Goal: Answer question/provide support: Share knowledge or assist other users

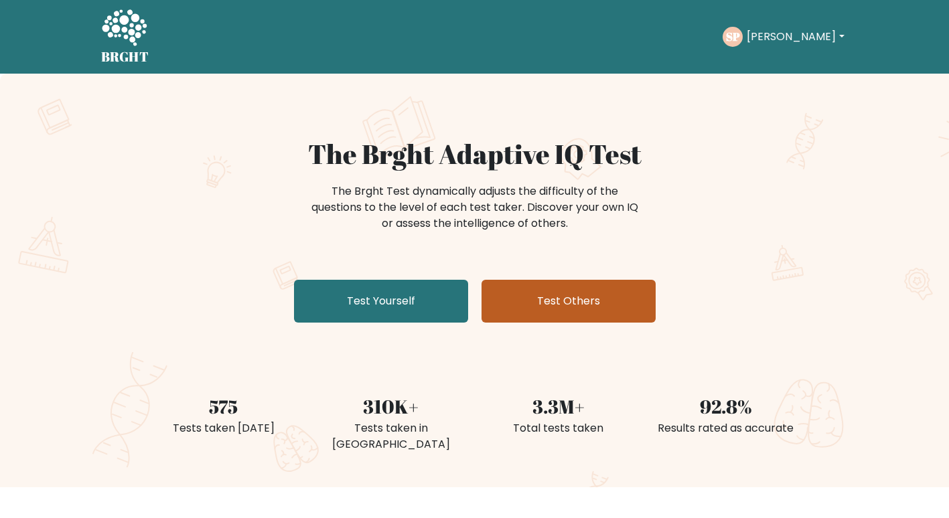
click at [573, 301] on link "Test Others" at bounding box center [569, 301] width 174 height 43
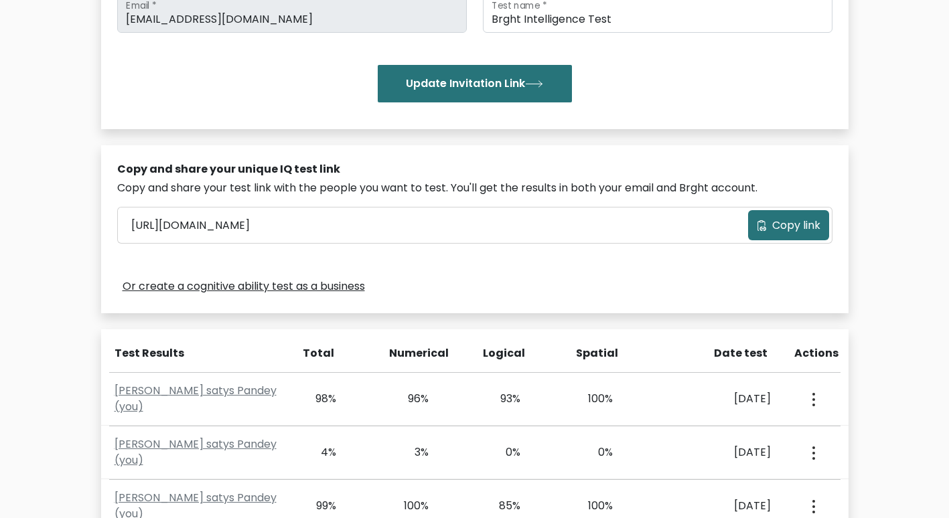
scroll to position [279, 0]
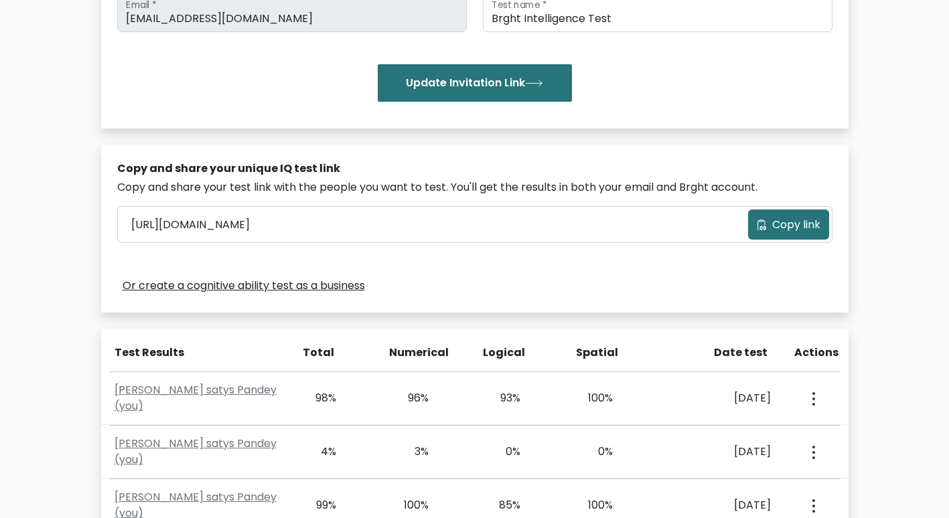
click at [780, 230] on span "Copy link" at bounding box center [796, 225] width 48 height 16
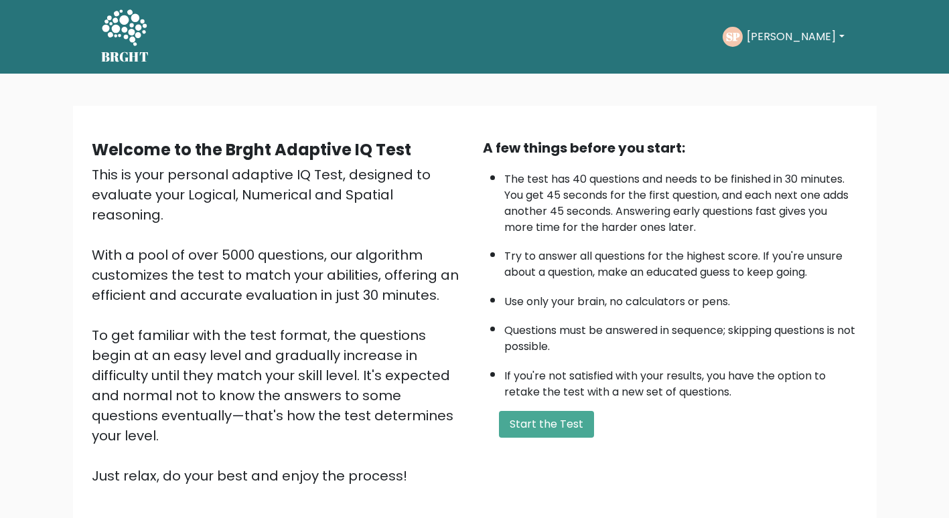
scroll to position [95, 0]
click at [802, 34] on button "[PERSON_NAME]" at bounding box center [795, 36] width 105 height 17
click at [802, 35] on button "[PERSON_NAME]" at bounding box center [795, 36] width 105 height 17
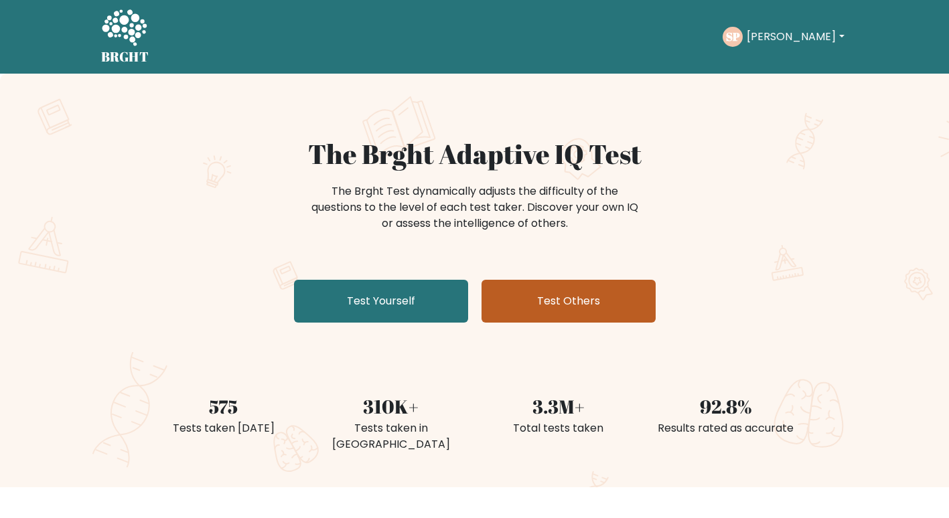
click at [606, 297] on link "Test Others" at bounding box center [569, 301] width 174 height 43
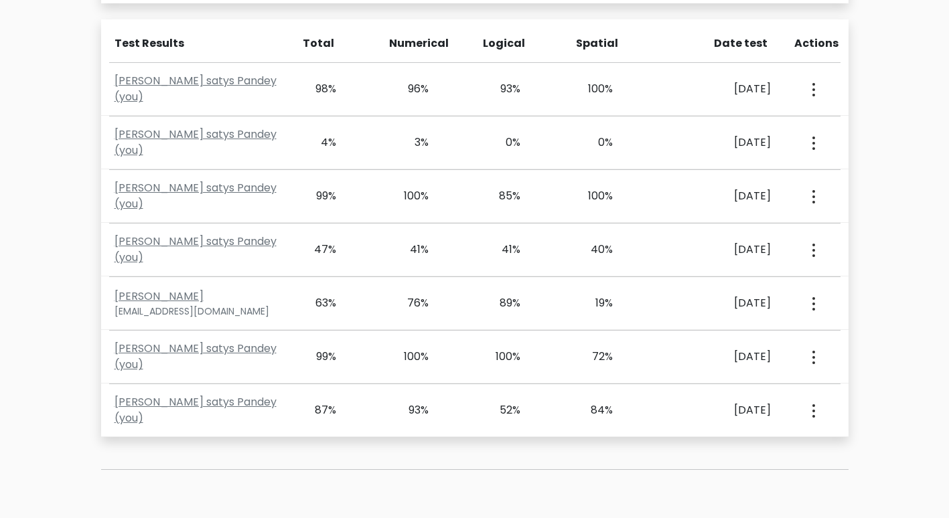
scroll to position [601, 0]
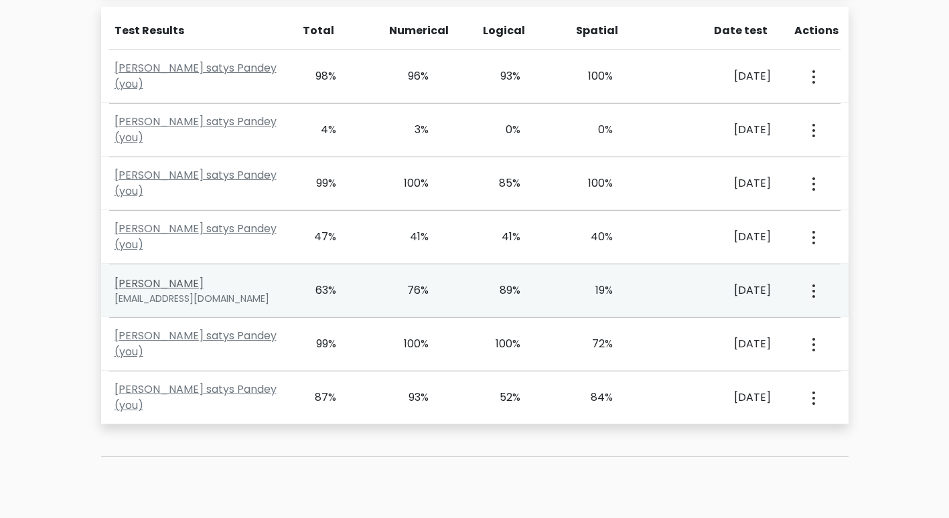
click at [175, 281] on link "[PERSON_NAME]" at bounding box center [159, 283] width 89 height 15
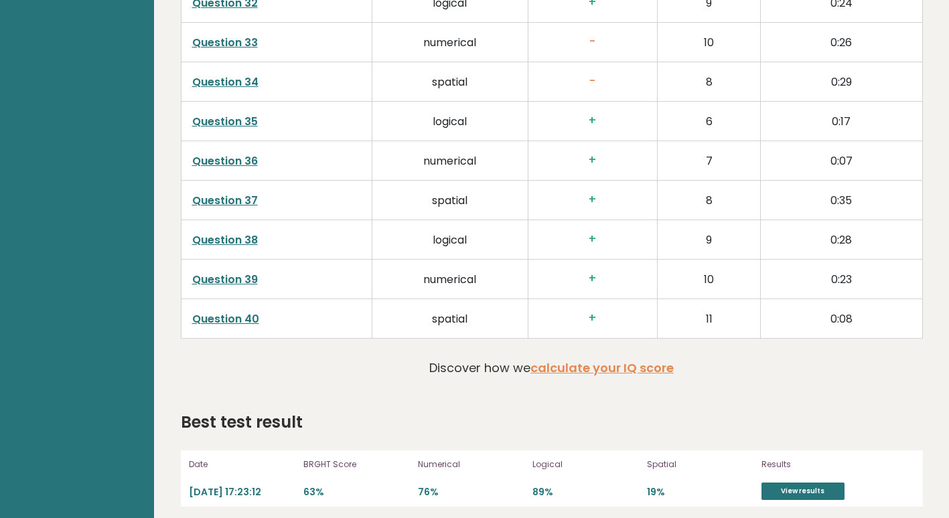
scroll to position [3200, 0]
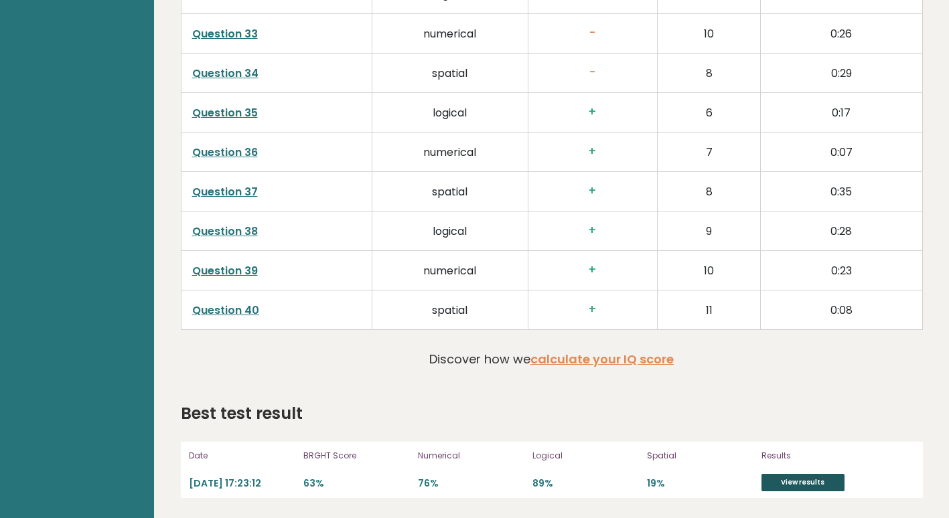
click at [801, 478] on link "View results" at bounding box center [803, 482] width 83 height 17
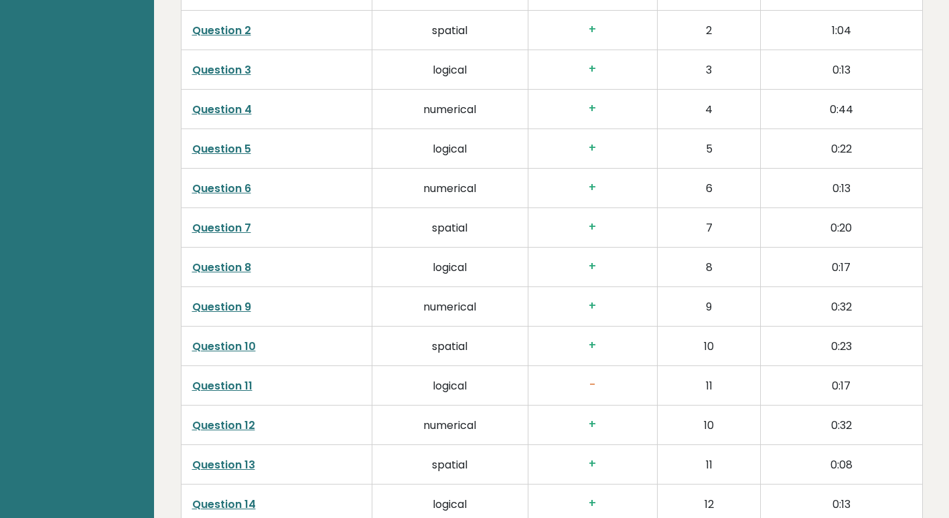
scroll to position [1980, 0]
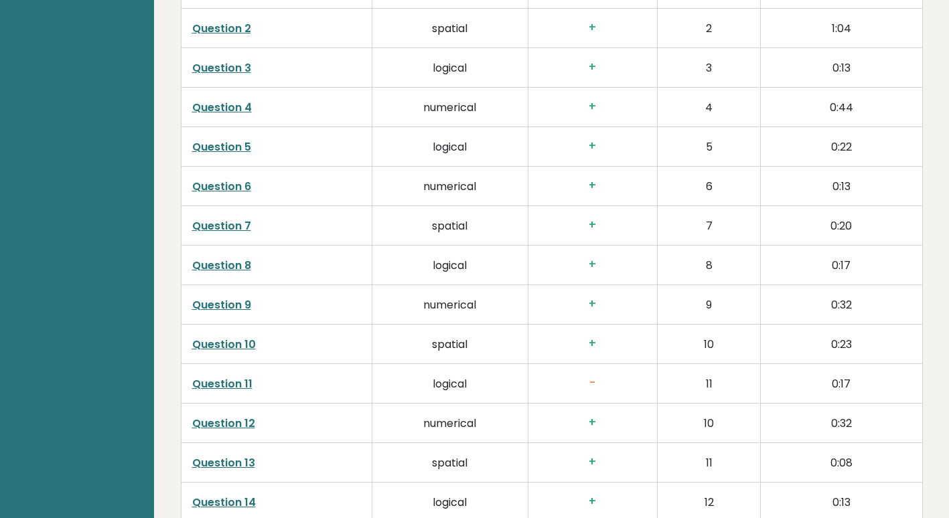
drag, startPoint x: 219, startPoint y: 395, endPoint x: 218, endPoint y: 380, distance: 14.8
click at [218, 380] on td "Question 11" at bounding box center [276, 384] width 191 height 40
click at [218, 380] on link "Question 11" at bounding box center [222, 383] width 60 height 15
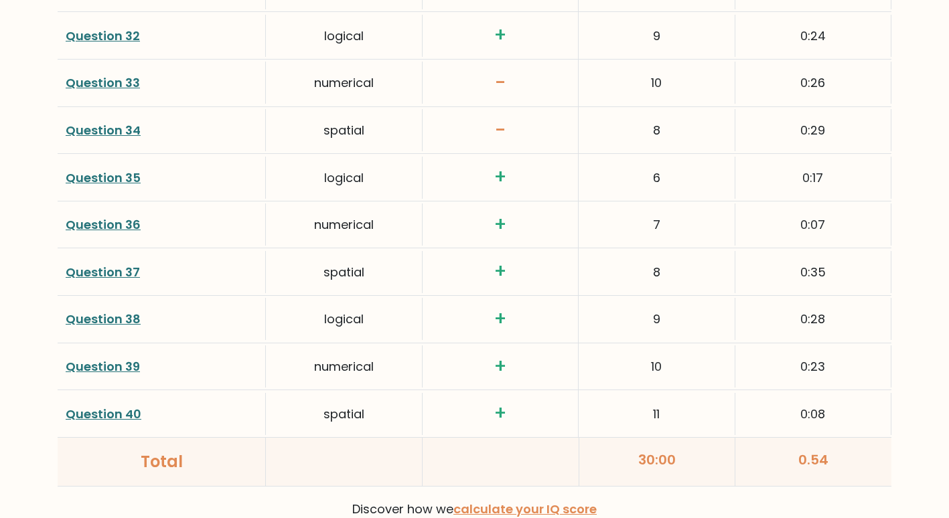
scroll to position [3205, 0]
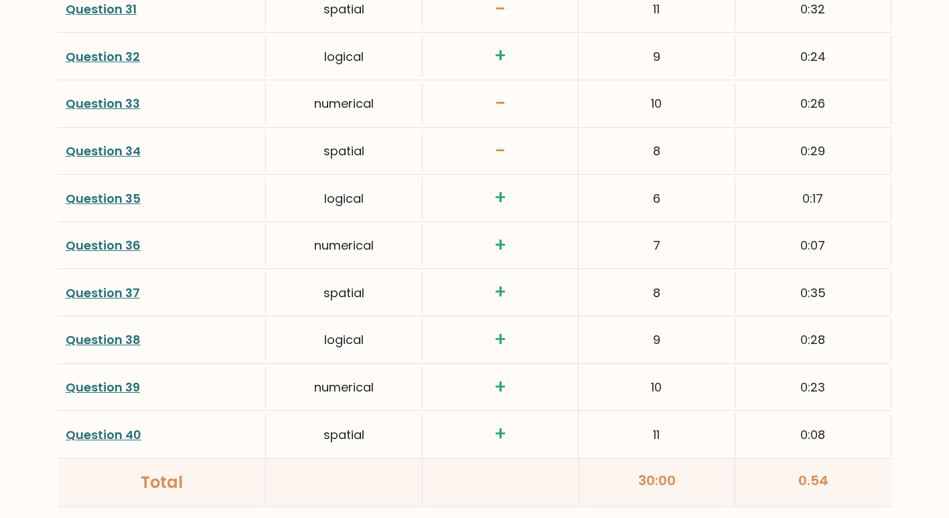
click at [125, 143] on link "Question 34" at bounding box center [103, 151] width 75 height 17
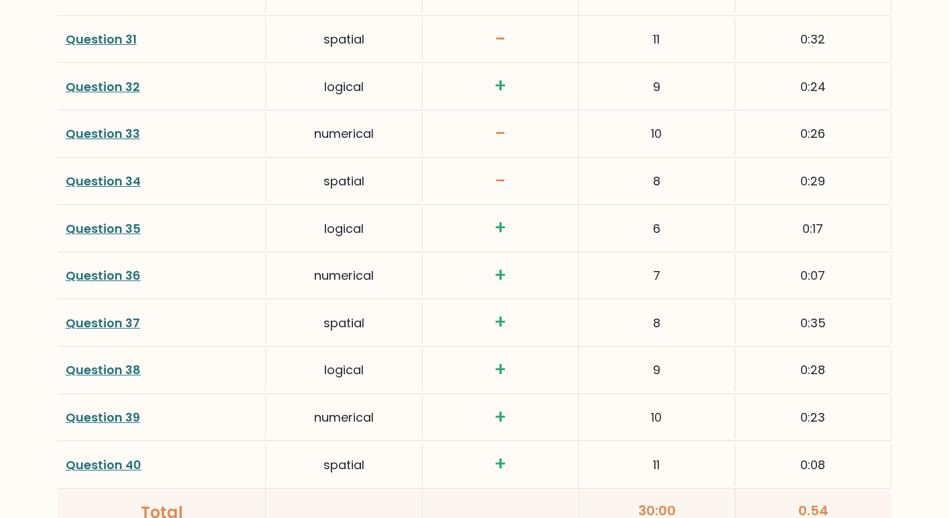
scroll to position [3172, 0]
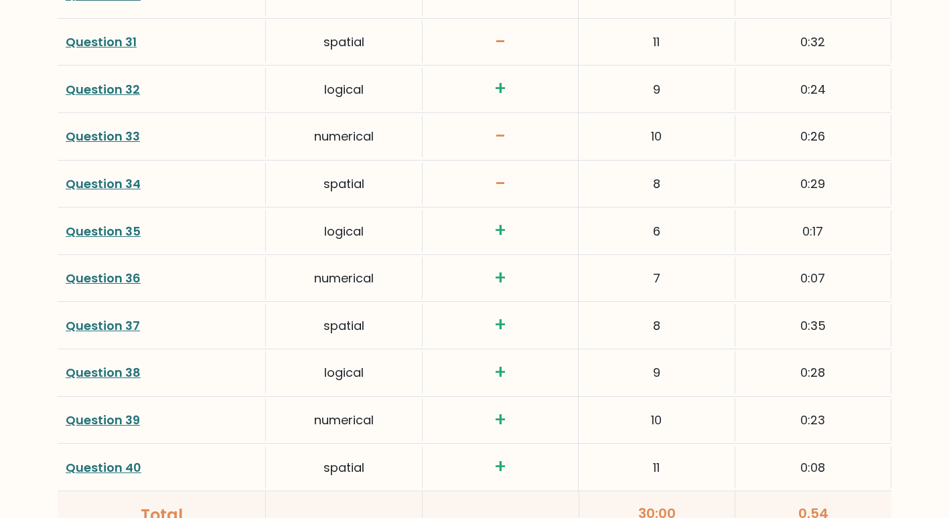
click at [119, 128] on link "Question 33" at bounding box center [103, 136] width 74 height 17
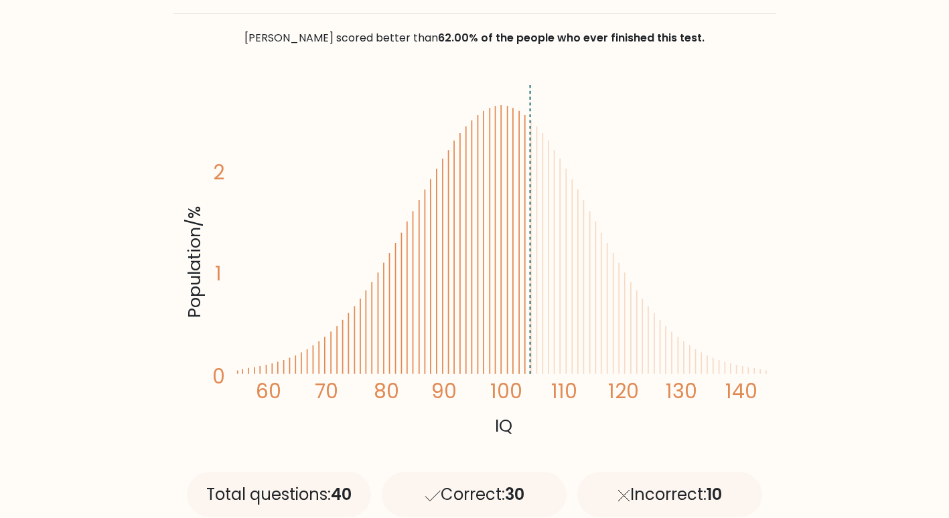
scroll to position [184, 0]
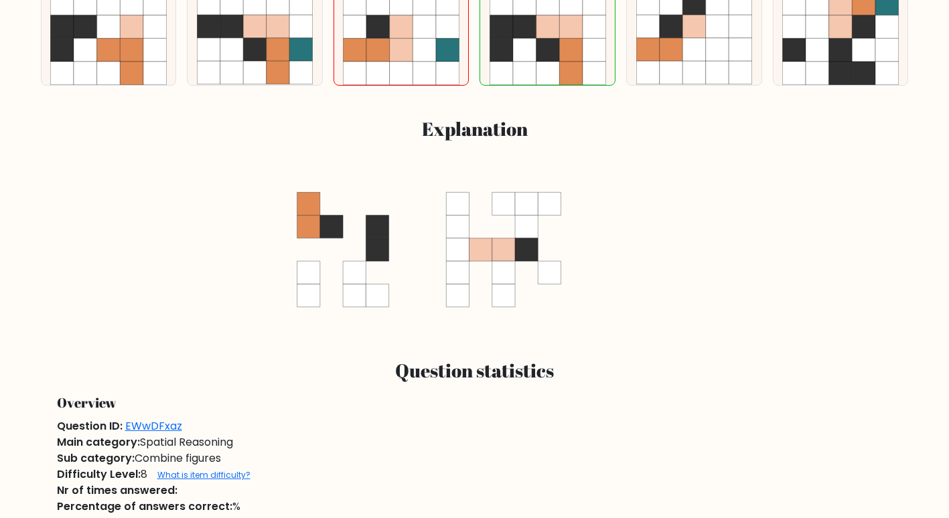
scroll to position [561, 0]
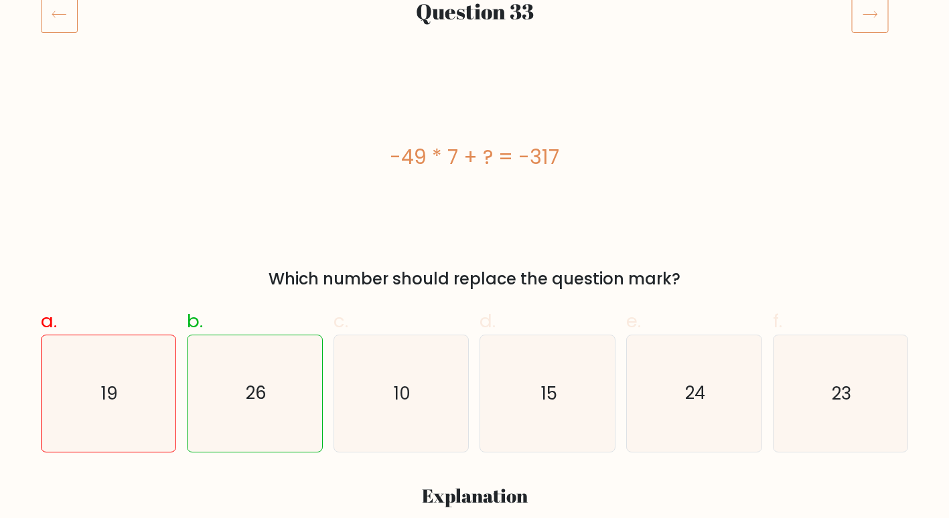
scroll to position [192, 0]
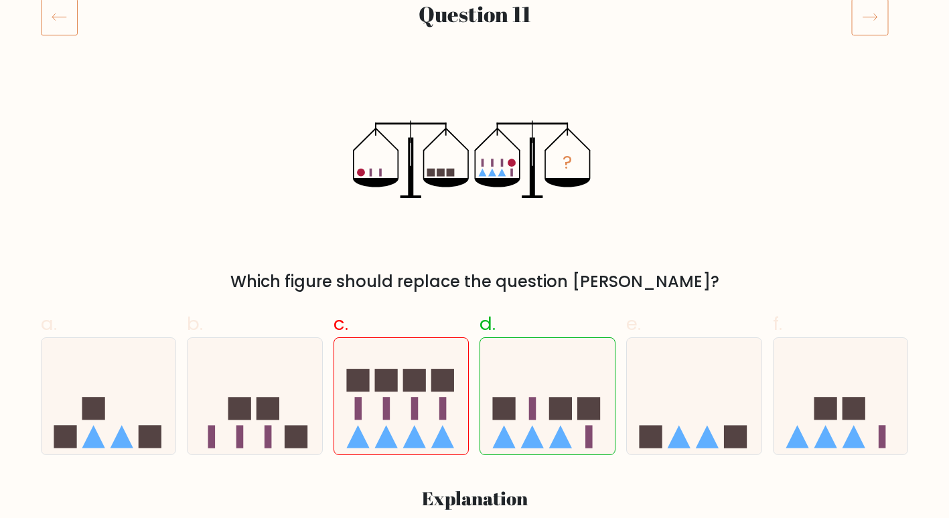
scroll to position [206, 0]
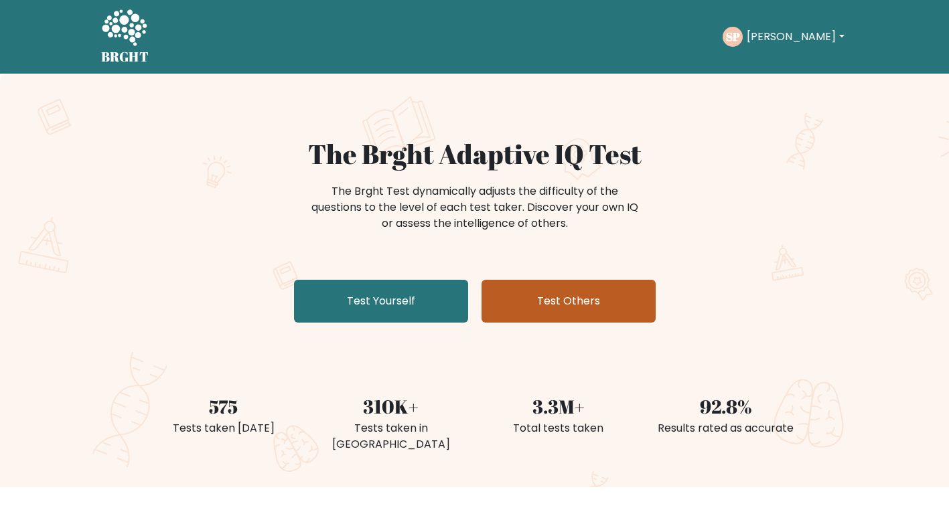
click at [547, 295] on link "Test Others" at bounding box center [569, 301] width 174 height 43
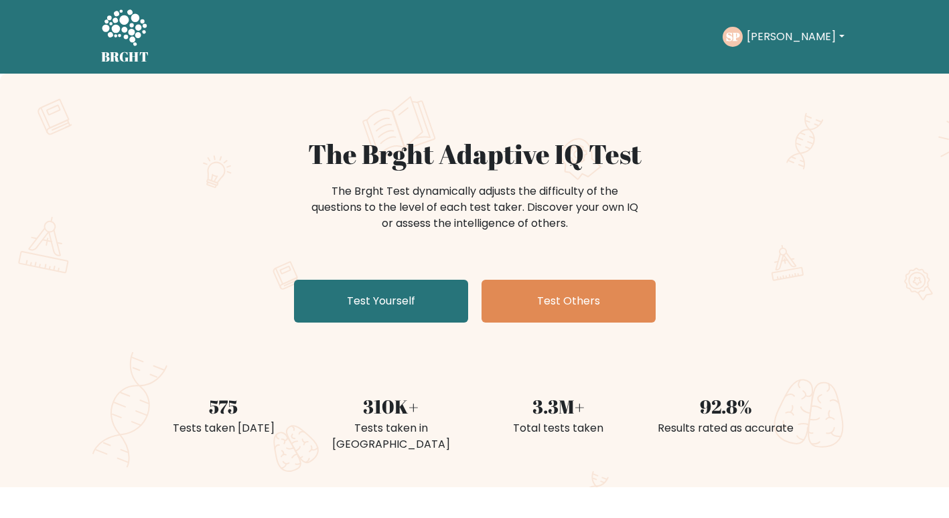
click at [829, 29] on button "[PERSON_NAME]" at bounding box center [795, 36] width 105 height 17
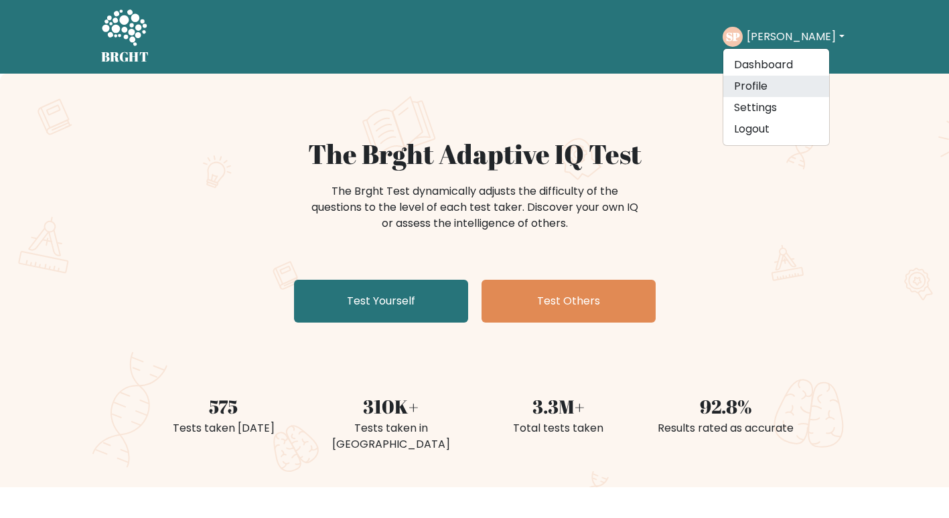
click at [780, 84] on link "Profile" at bounding box center [776, 86] width 106 height 21
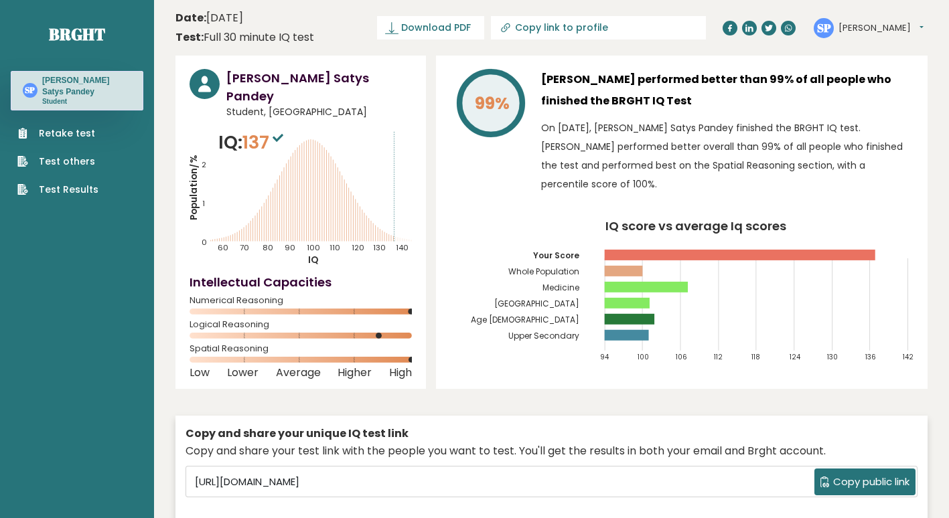
click at [863, 27] on button "[PERSON_NAME]" at bounding box center [881, 27] width 85 height 13
click at [68, 186] on link "Test Results" at bounding box center [57, 190] width 81 height 14
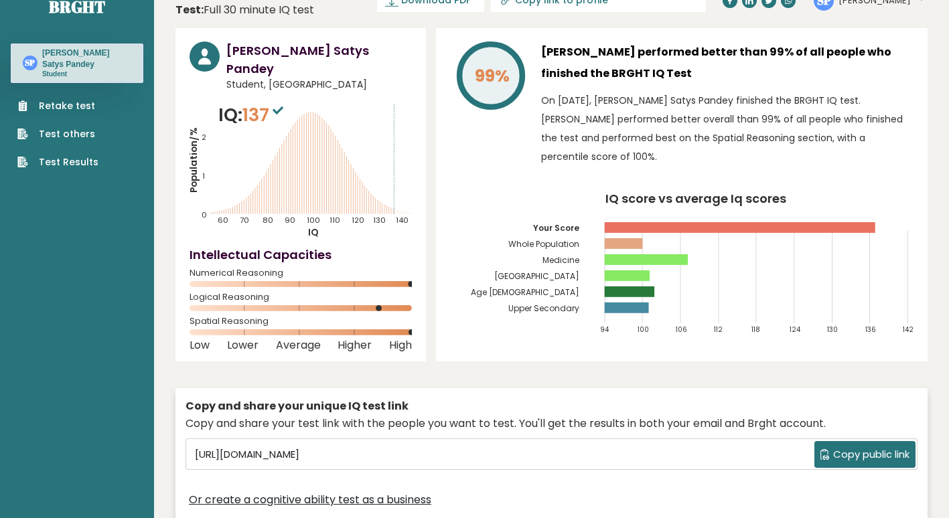
scroll to position [17, 0]
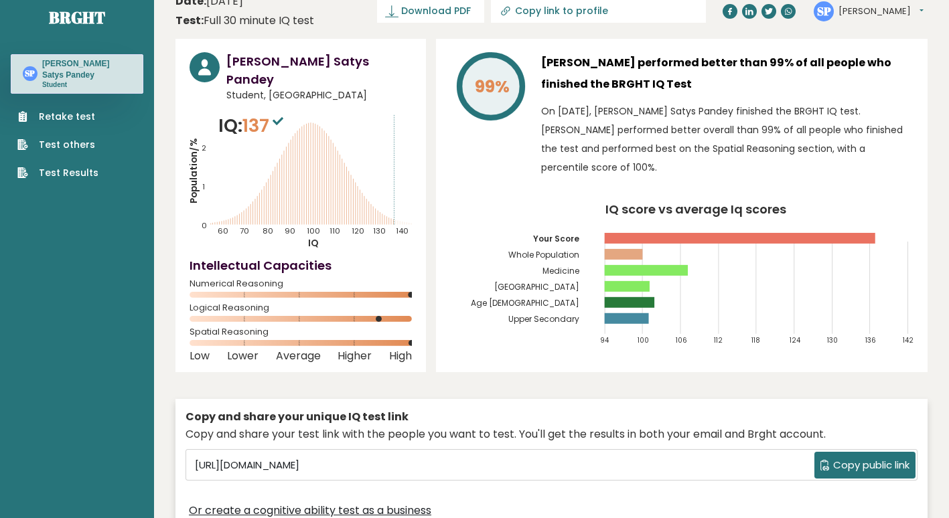
click at [64, 143] on link "Test others" at bounding box center [57, 145] width 81 height 14
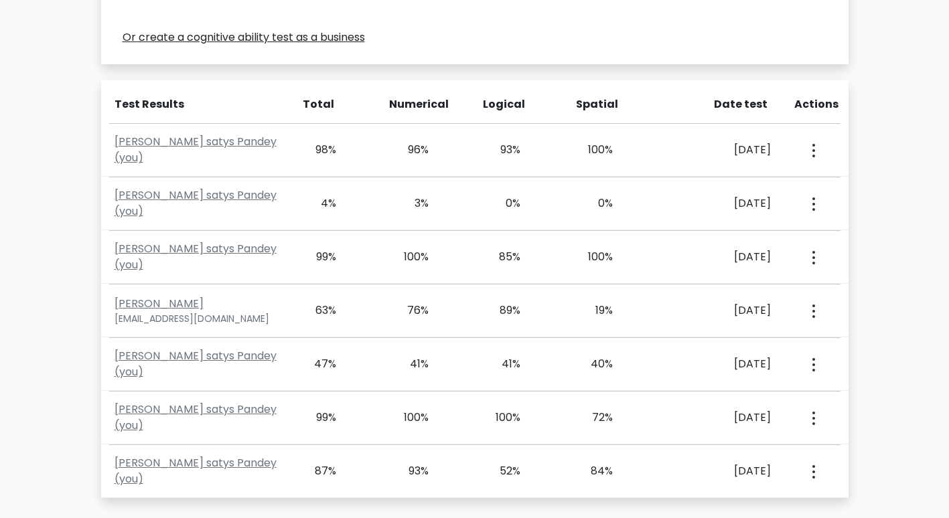
scroll to position [541, 0]
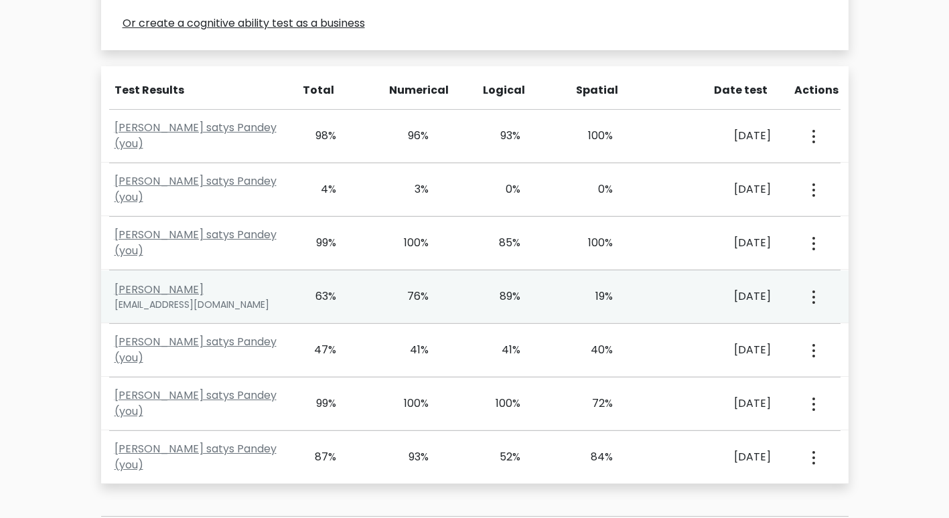
click at [253, 283] on div "[PERSON_NAME] [EMAIL_ADDRESS][DOMAIN_NAME]" at bounding box center [199, 297] width 184 height 30
click at [180, 286] on link "[PERSON_NAME]" at bounding box center [159, 289] width 89 height 15
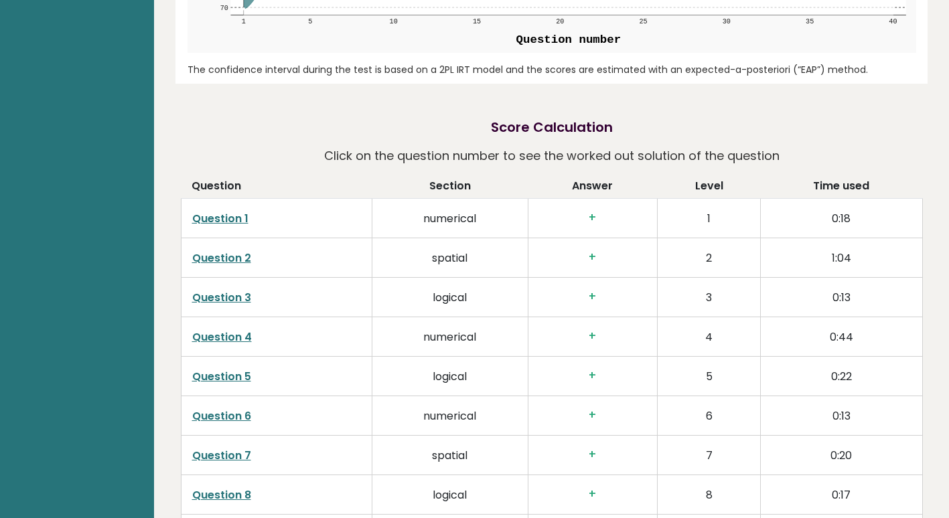
scroll to position [1751, 0]
click at [244, 214] on link "Question 1" at bounding box center [220, 217] width 56 height 15
click at [243, 299] on link "Question 3" at bounding box center [221, 296] width 59 height 15
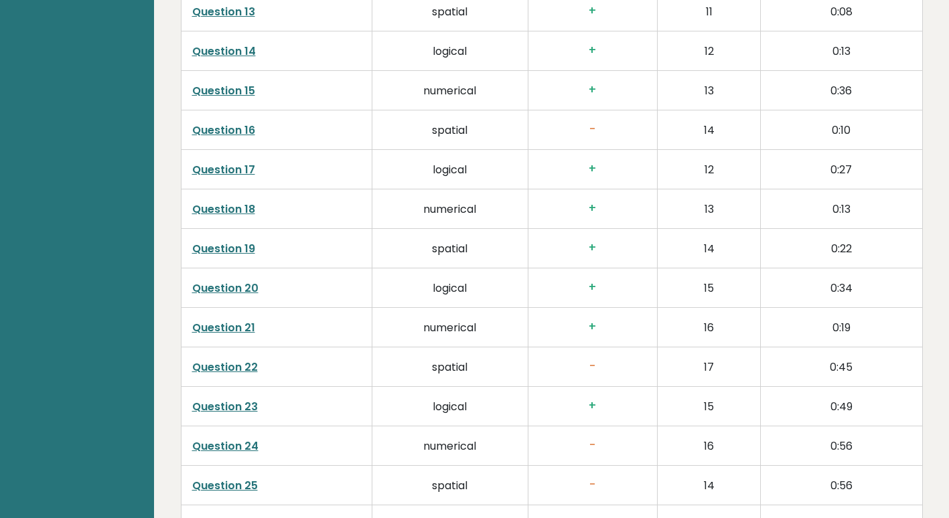
scroll to position [2432, 0]
click at [230, 374] on link "Question 22" at bounding box center [225, 366] width 66 height 15
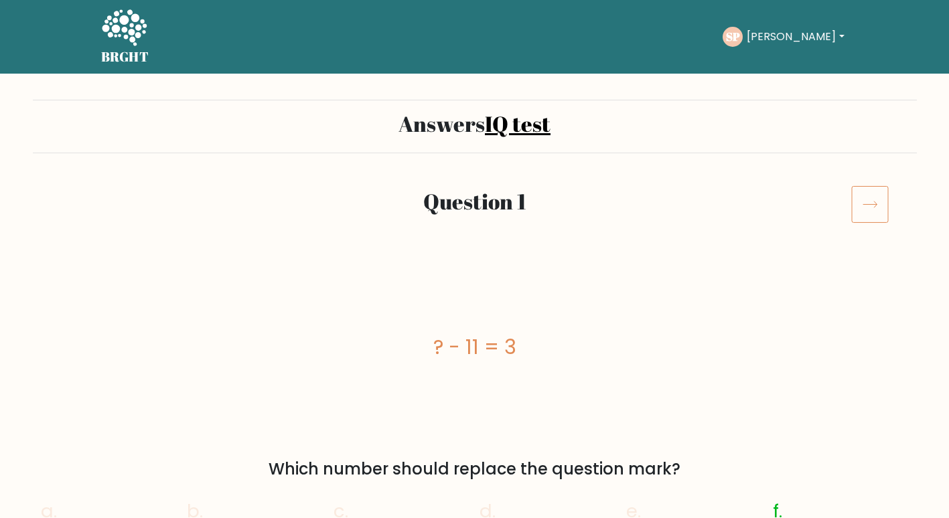
click at [892, 212] on div at bounding box center [880, 205] width 74 height 38
click at [865, 200] on icon at bounding box center [870, 205] width 38 height 38
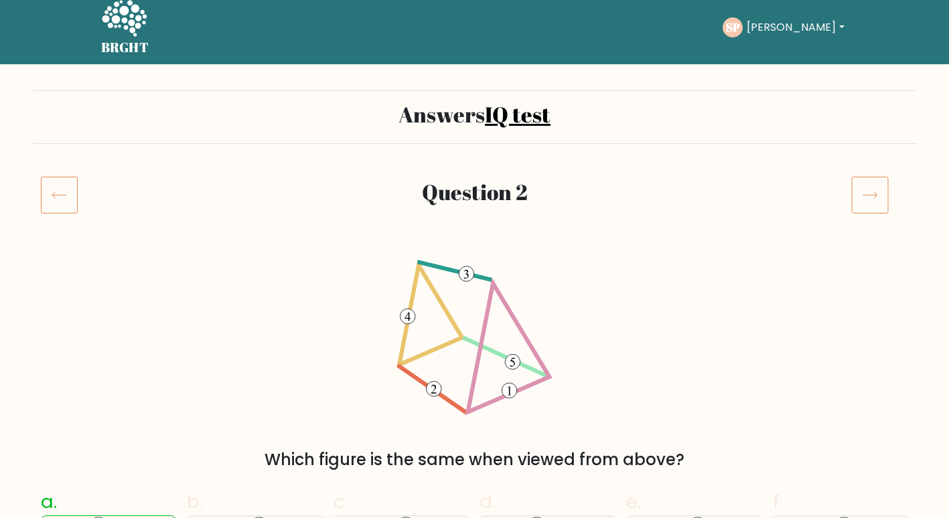
scroll to position [5, 0]
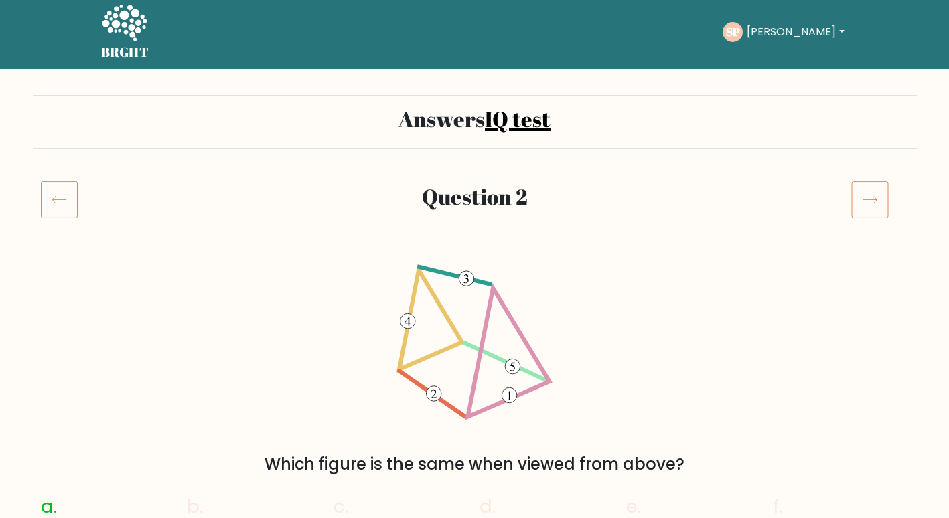
click at [50, 200] on icon at bounding box center [59, 200] width 37 height 38
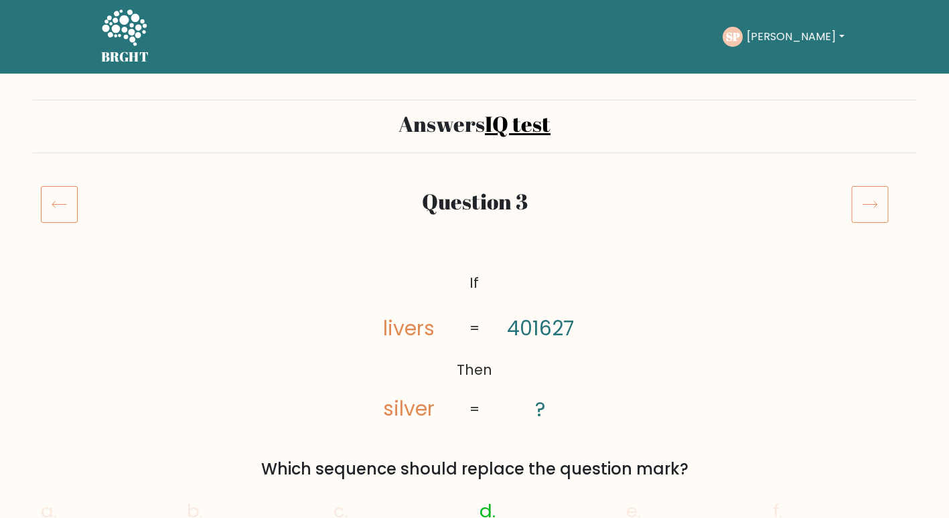
click at [68, 216] on icon at bounding box center [59, 205] width 37 height 38
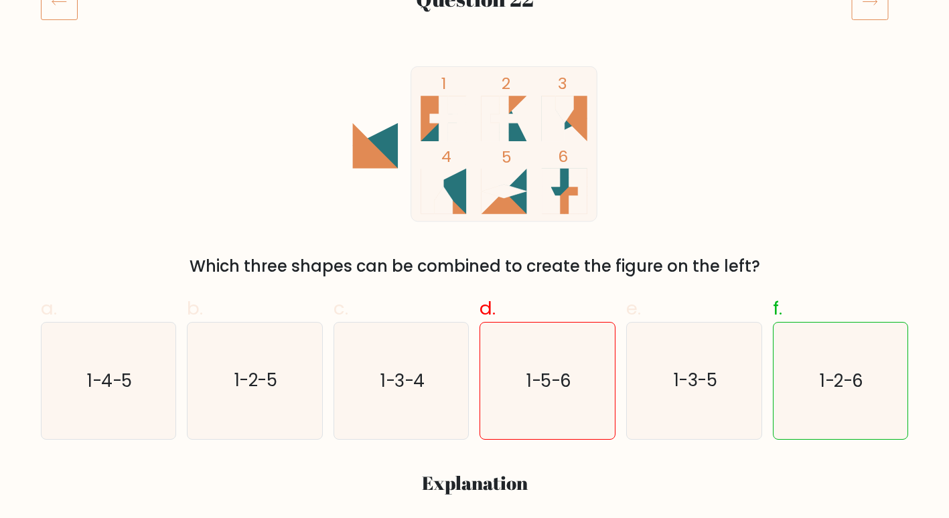
scroll to position [204, 0]
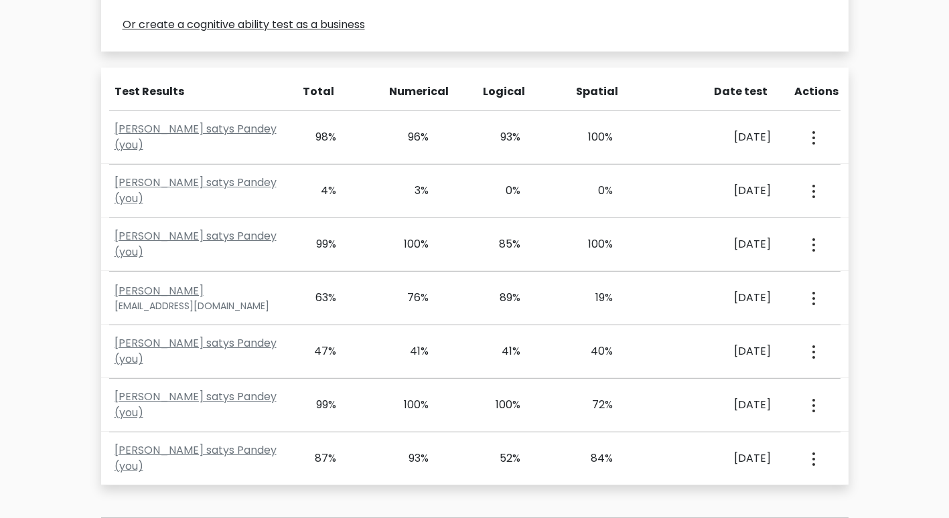
scroll to position [541, 0]
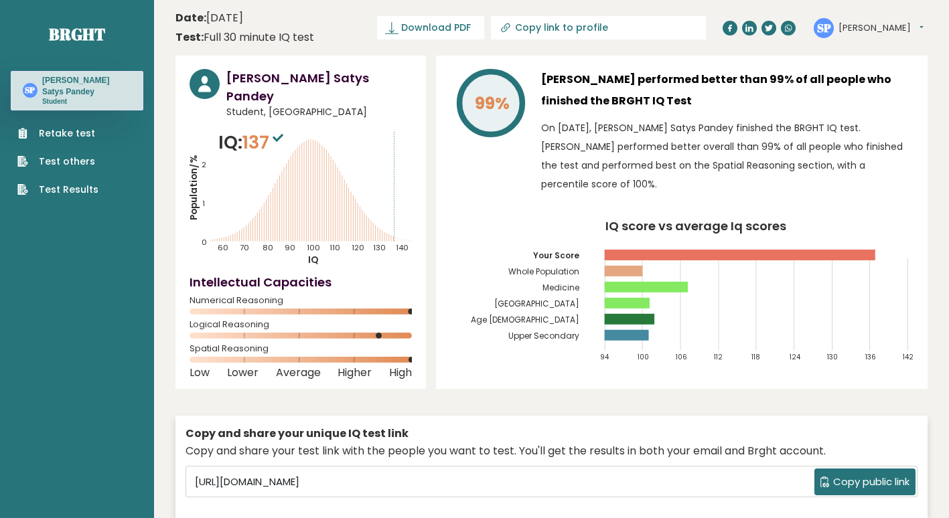
scroll to position [17, 0]
